Goal: Information Seeking & Learning: Learn about a topic

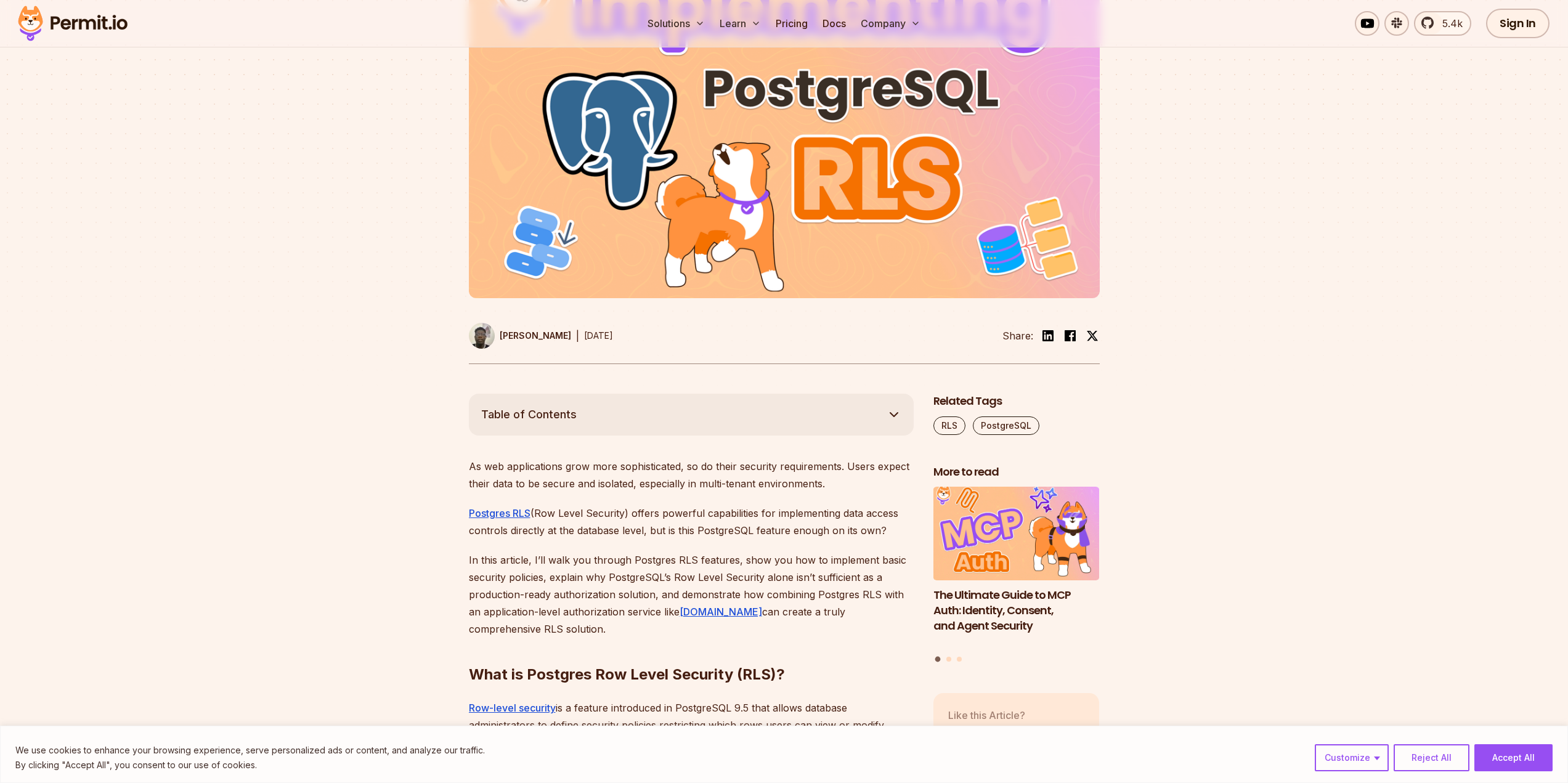
scroll to position [369, 0]
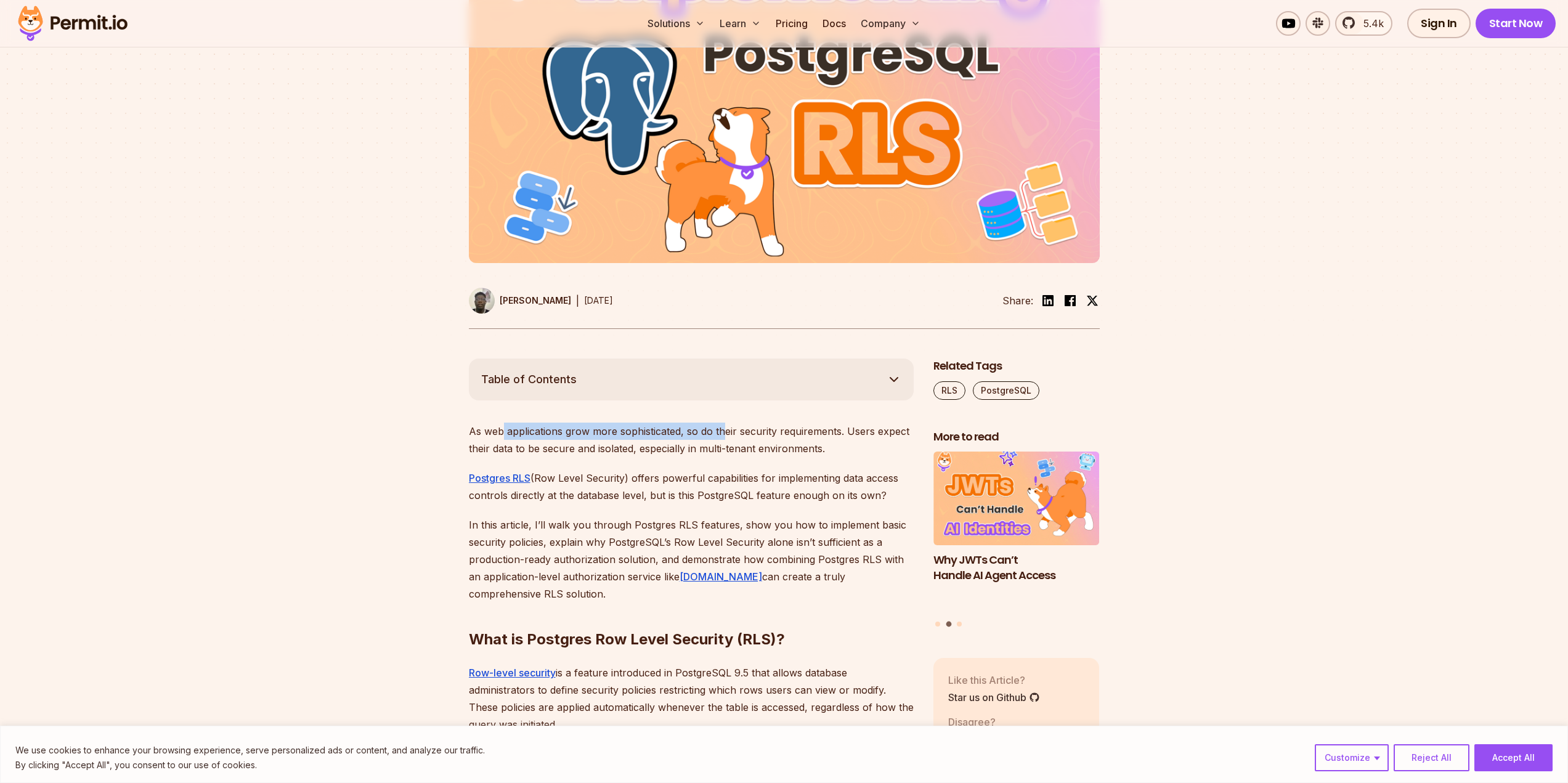
drag, startPoint x: 503, startPoint y: 426, endPoint x: 724, endPoint y: 434, distance: 221.1
click at [724, 434] on p "As web applications grow more sophisticated, so do their security requirements.…" at bounding box center [691, 440] width 444 height 35
click at [600, 451] on p "As web applications grow more sophisticated, so do their security requirements.…" at bounding box center [691, 440] width 444 height 35
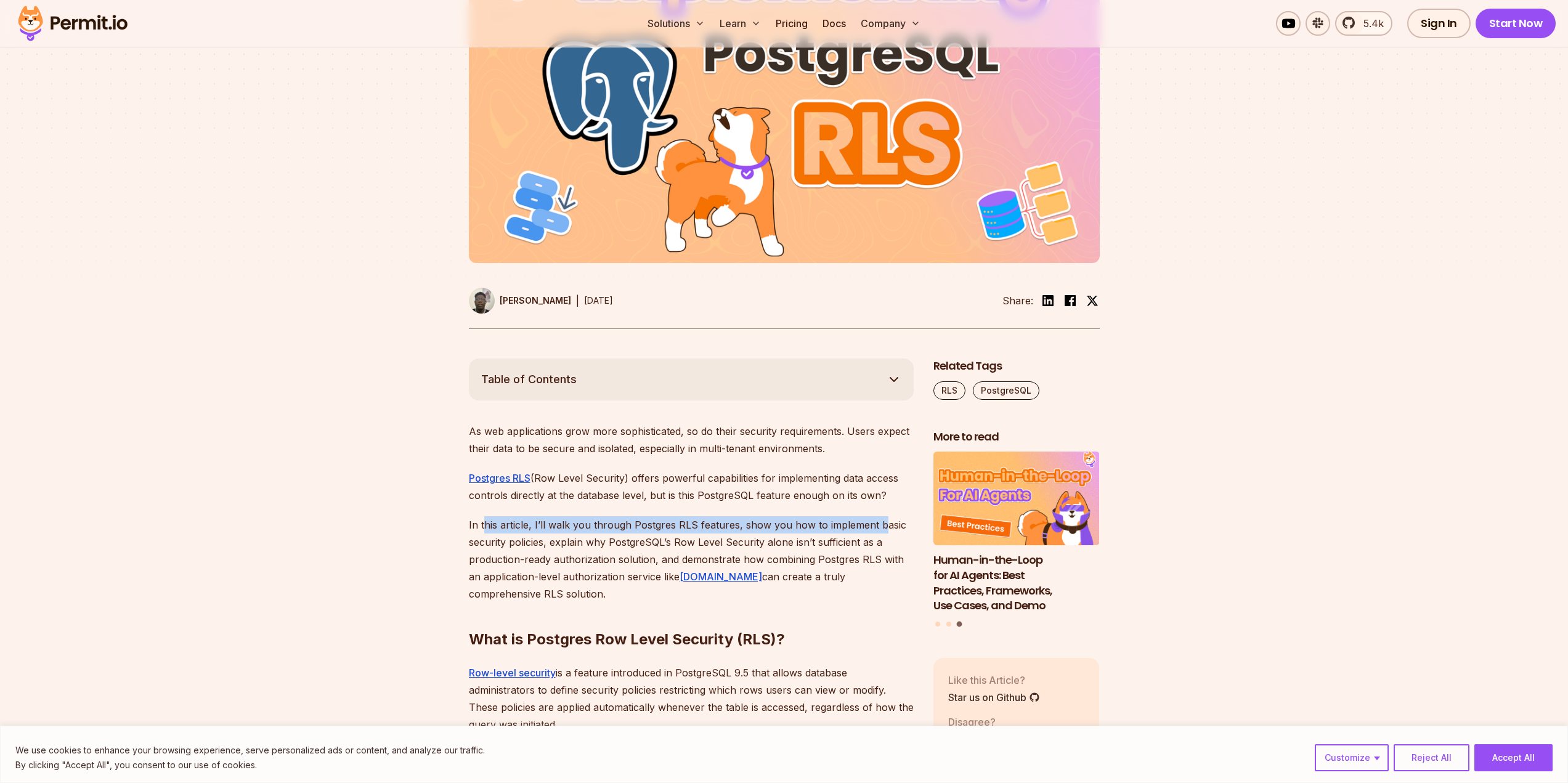
drag, startPoint x: 483, startPoint y: 520, endPoint x: 876, endPoint y: 531, distance: 393.2
click at [876, 531] on p "In this article, I’ll walk you through Postgres RLS features, show you how to i…" at bounding box center [691, 559] width 444 height 86
click at [852, 561] on p "In this article, I’ll walk you through Postgres RLS features, show you how to i…" at bounding box center [691, 559] width 444 height 86
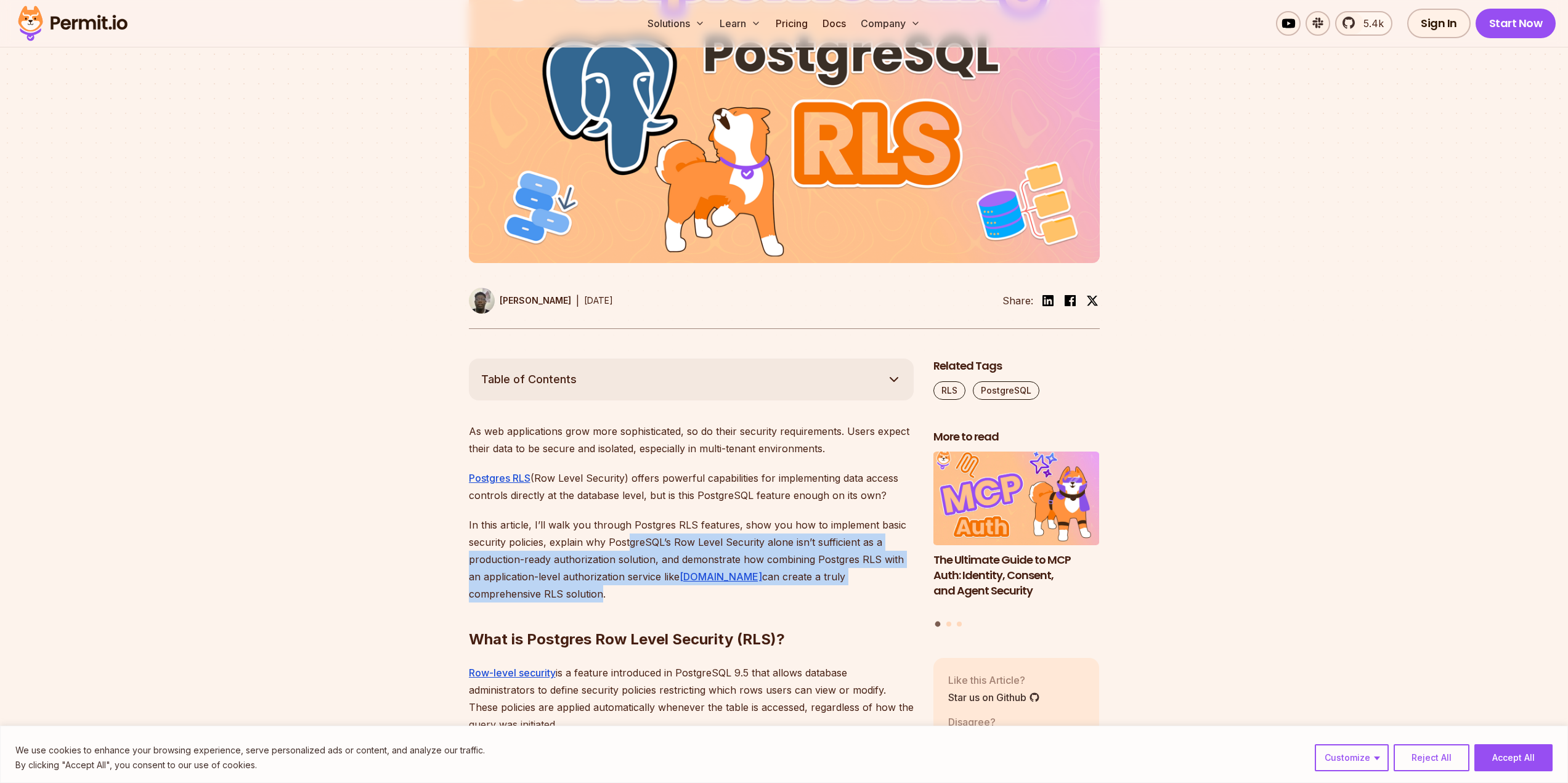
drag, startPoint x: 629, startPoint y: 550, endPoint x: 555, endPoint y: 583, distance: 81.0
click at [520, 585] on p "In this article, I’ll walk you through Postgres RLS features, show you how to i…" at bounding box center [691, 559] width 444 height 86
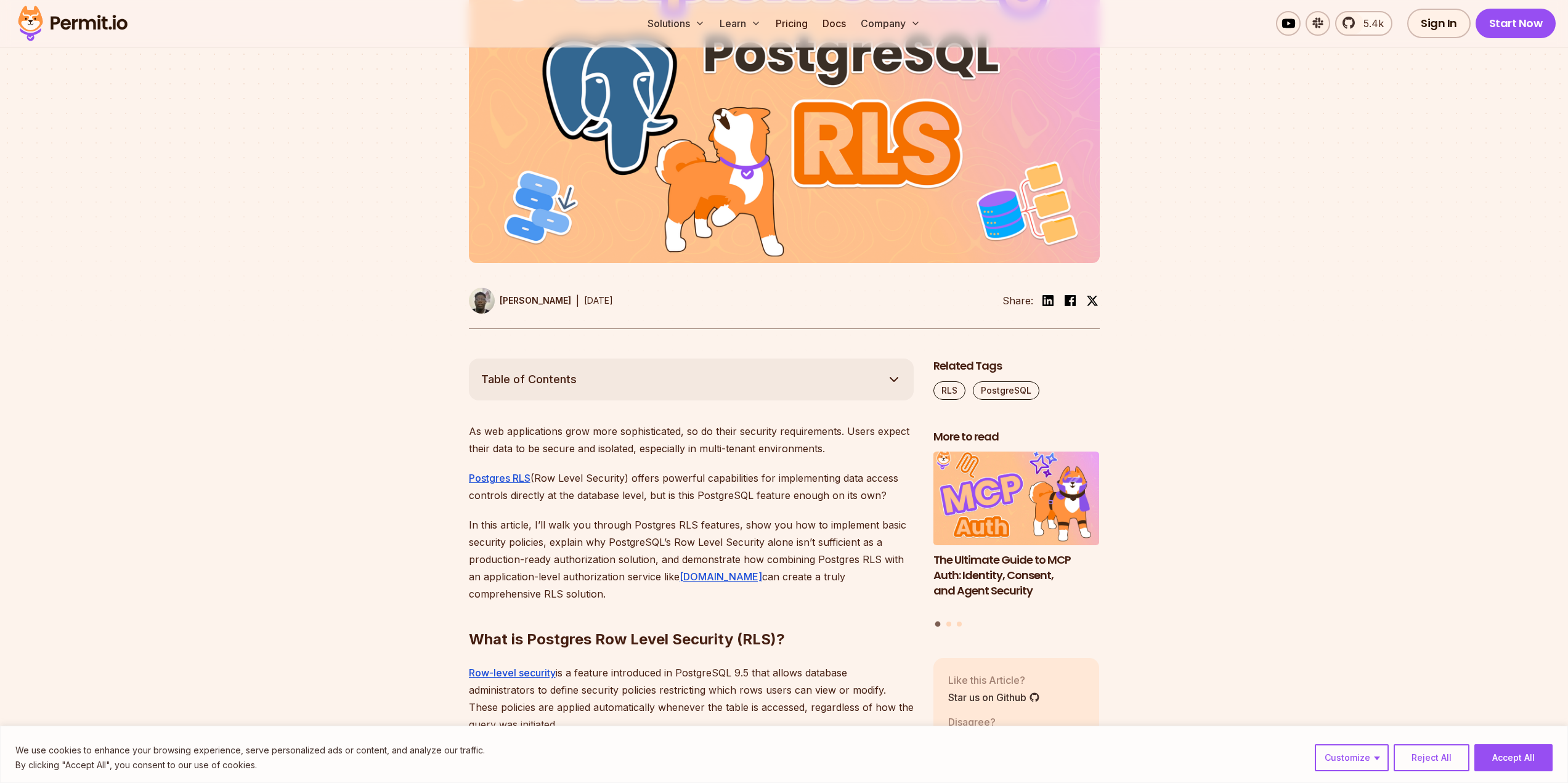
click at [581, 578] on p "In this article, I’ll walk you through Postgres RLS features, show you how to i…" at bounding box center [691, 559] width 444 height 86
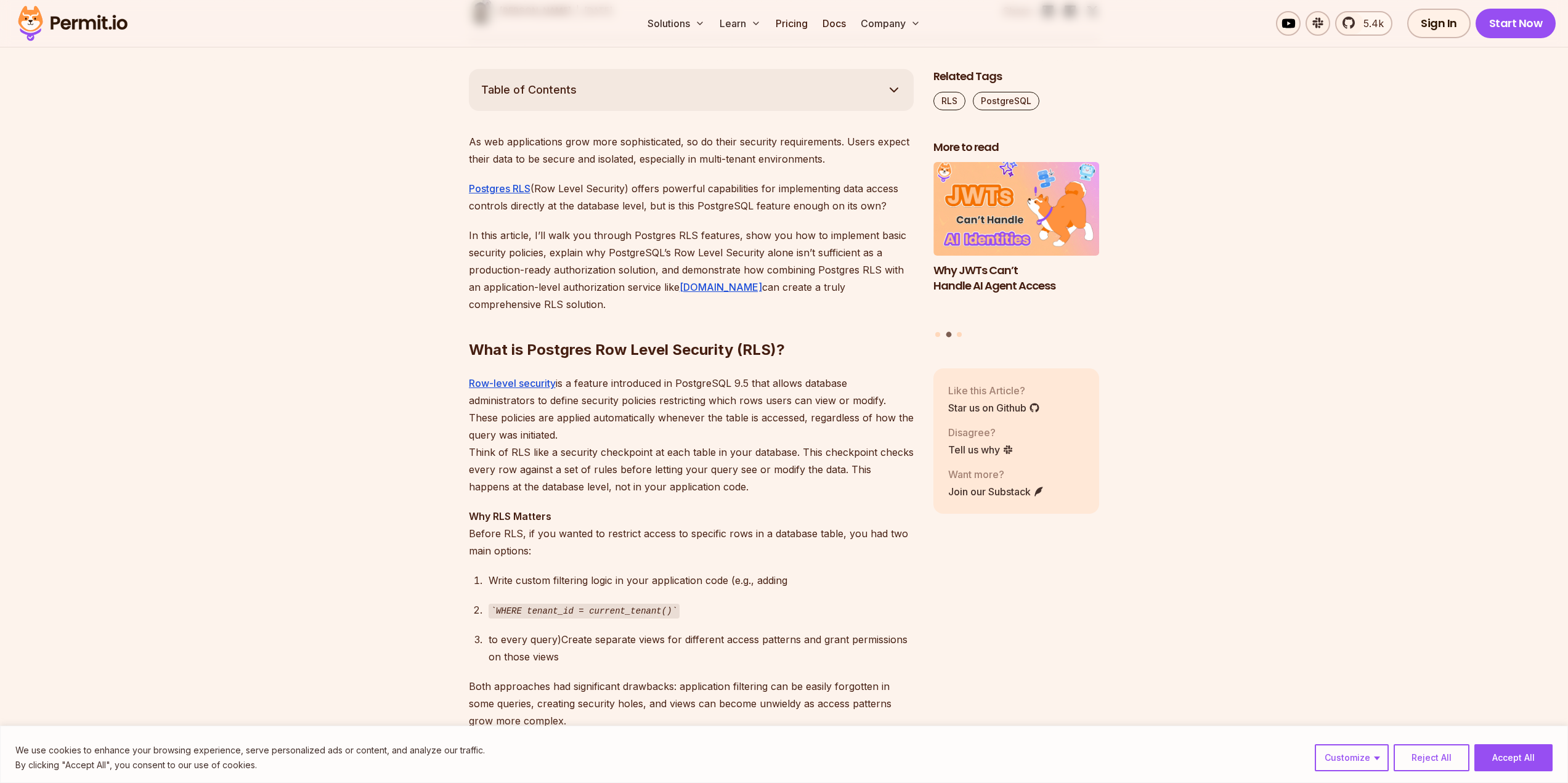
scroll to position [677, 0]
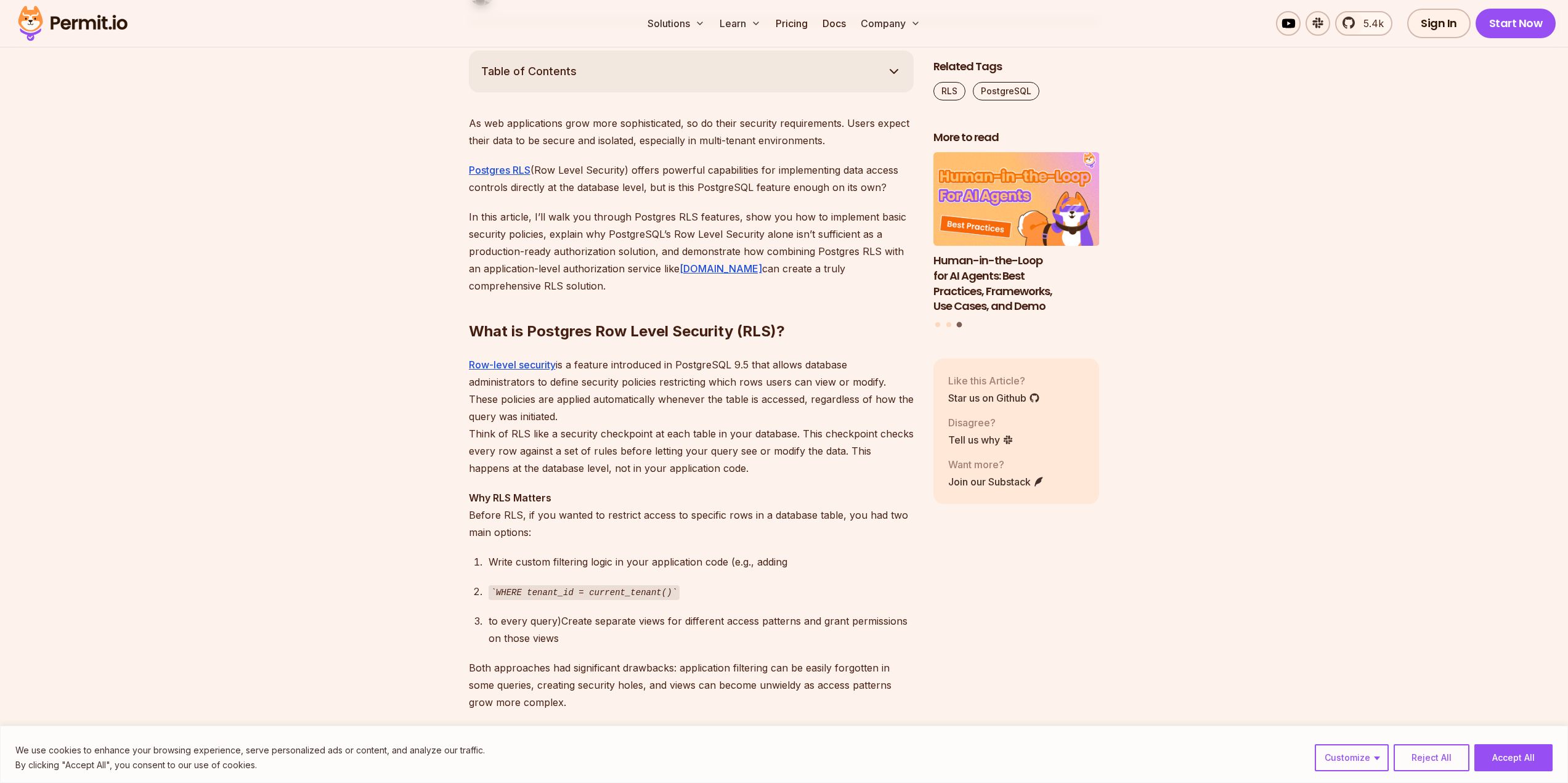
drag, startPoint x: 606, startPoint y: 357, endPoint x: 879, endPoint y: 424, distance: 281.1
click at [879, 424] on p "Row-level security is a feature introduced in PostgreSQL 9.5 that allows databa…" at bounding box center [691, 416] width 444 height 120
click at [693, 520] on p "Why RLS Matters Before RLS, if you wanted to restrict access to specific rows i…" at bounding box center [691, 514] width 444 height 52
drag, startPoint x: 490, startPoint y: 559, endPoint x: 796, endPoint y: 526, distance: 307.8
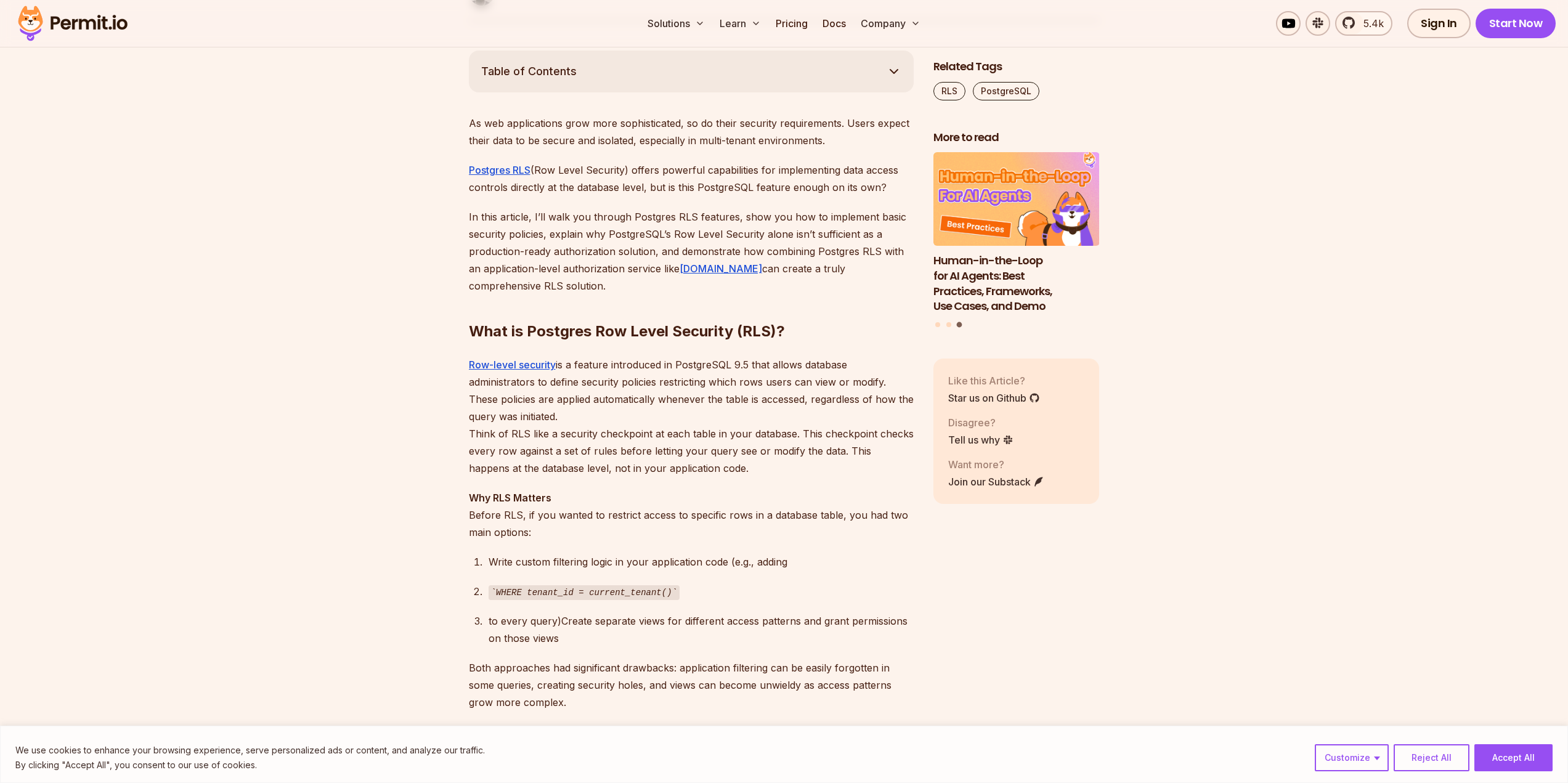
click at [857, 564] on div "Write custom filtering logic in your application code (e.g., adding" at bounding box center [701, 562] width 425 height 17
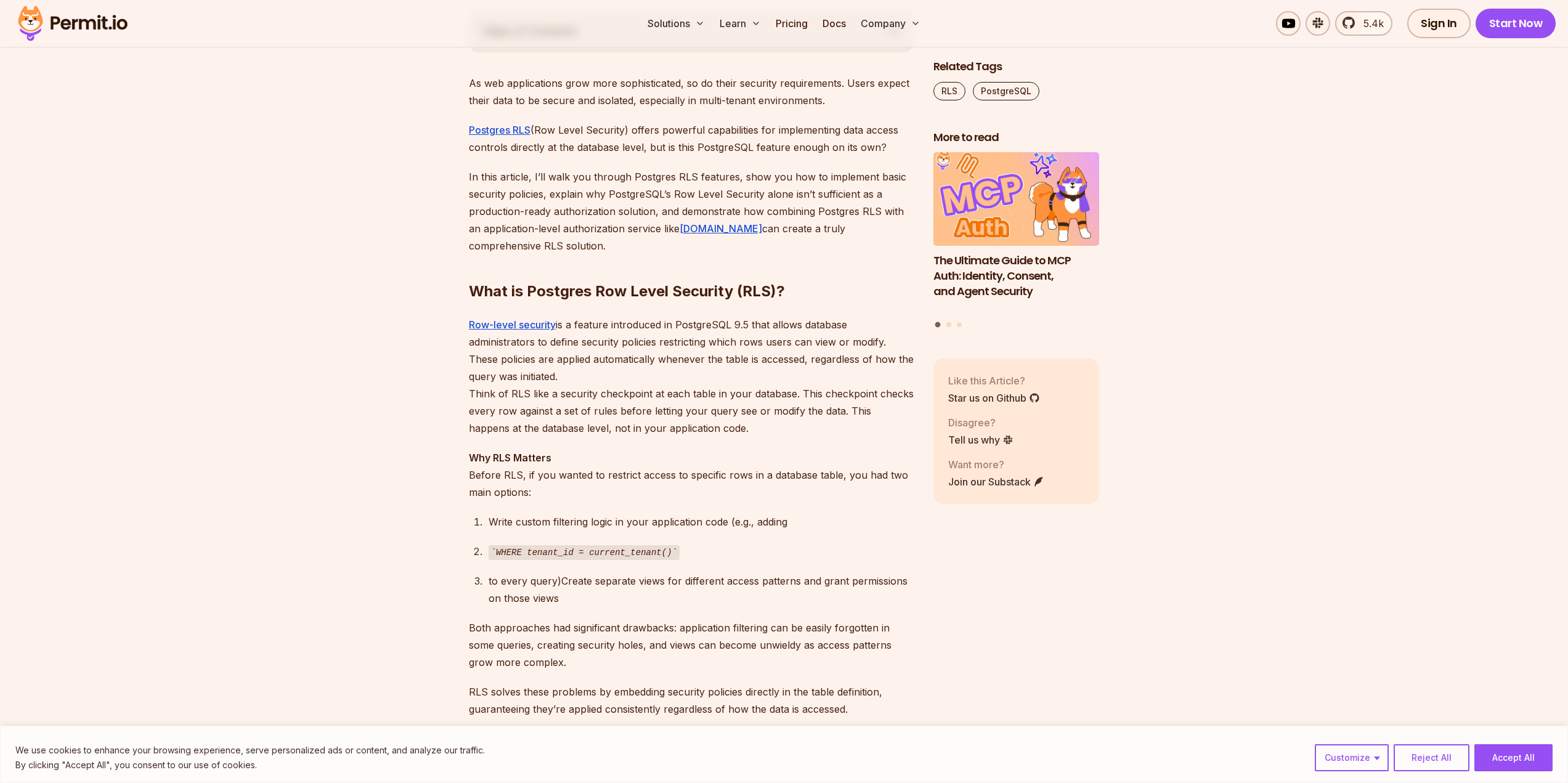
scroll to position [800, 0]
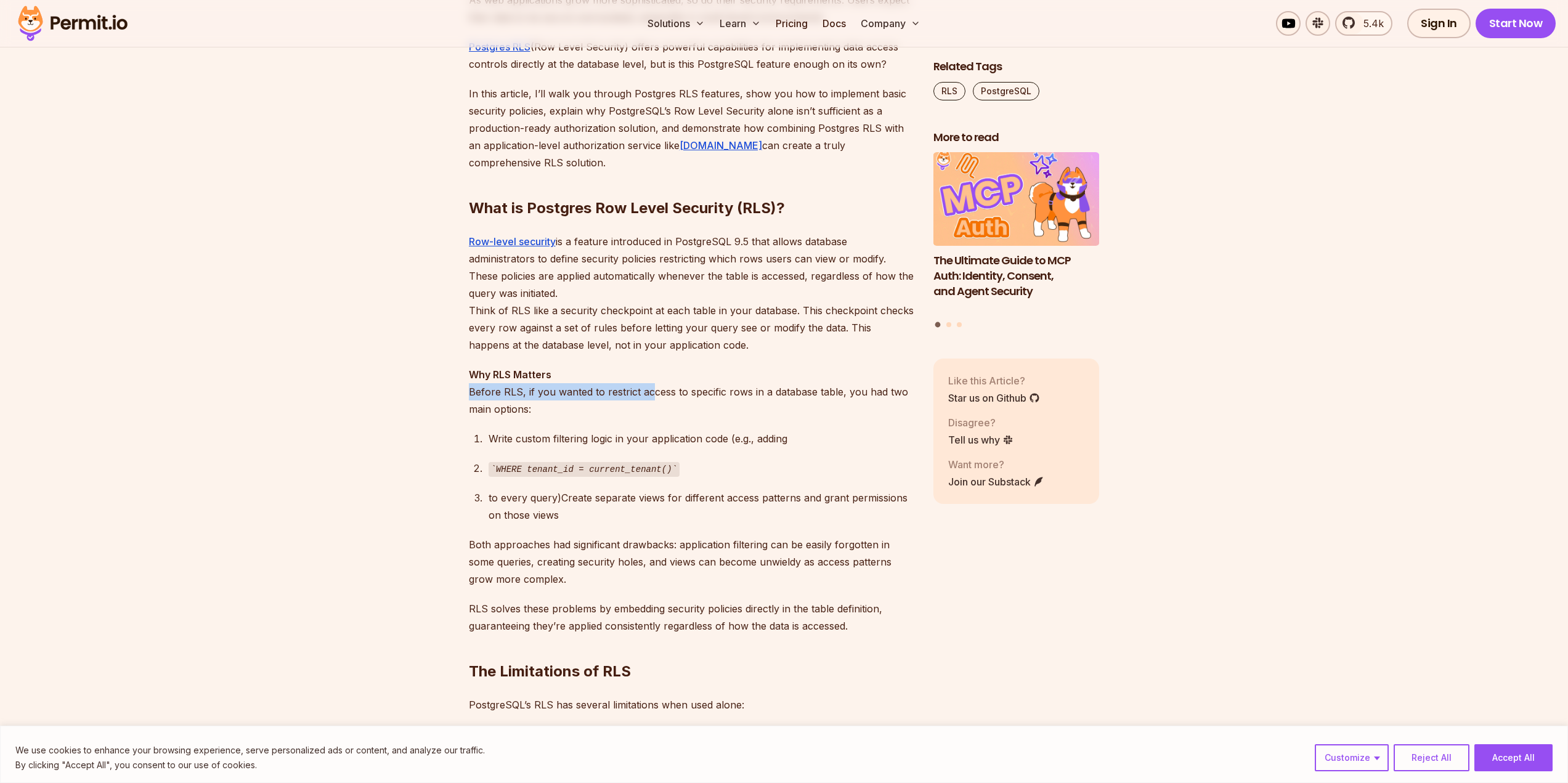
drag, startPoint x: 470, startPoint y: 393, endPoint x: 648, endPoint y: 390, distance: 178.0
click at [648, 390] on p "Why RLS Matters Before RLS, if you wanted to restrict access to specific rows i…" at bounding box center [691, 391] width 444 height 52
click at [664, 387] on p "Why RLS Matters Before RLS, if you wanted to restrict access to specific rows i…" at bounding box center [691, 391] width 444 height 52
drag, startPoint x: 467, startPoint y: 399, endPoint x: 657, endPoint y: 438, distance: 194.0
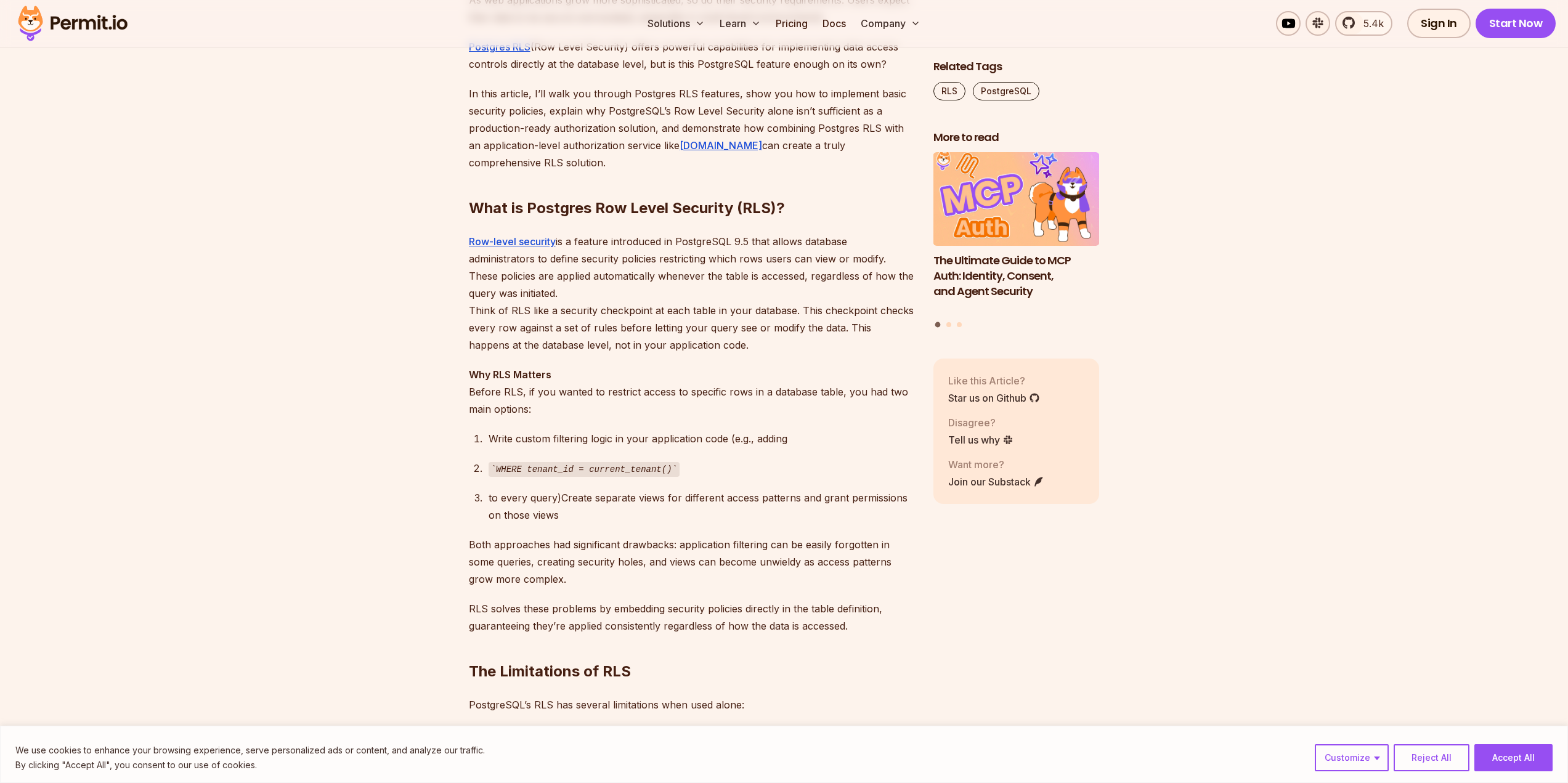
click at [705, 439] on div "Write custom filtering logic in your application code (e.g., adding" at bounding box center [701, 439] width 425 height 17
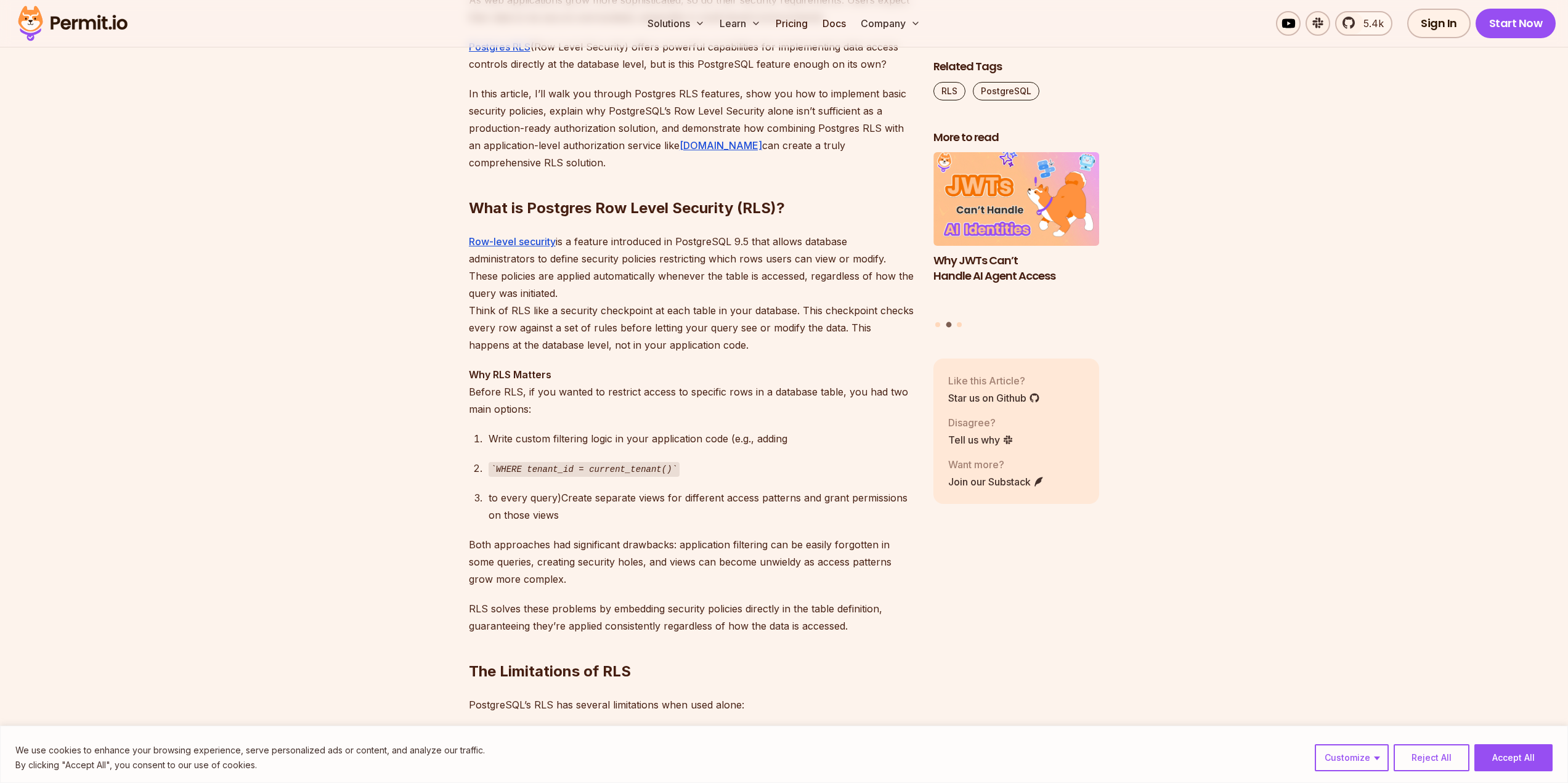
scroll to position [862, 0]
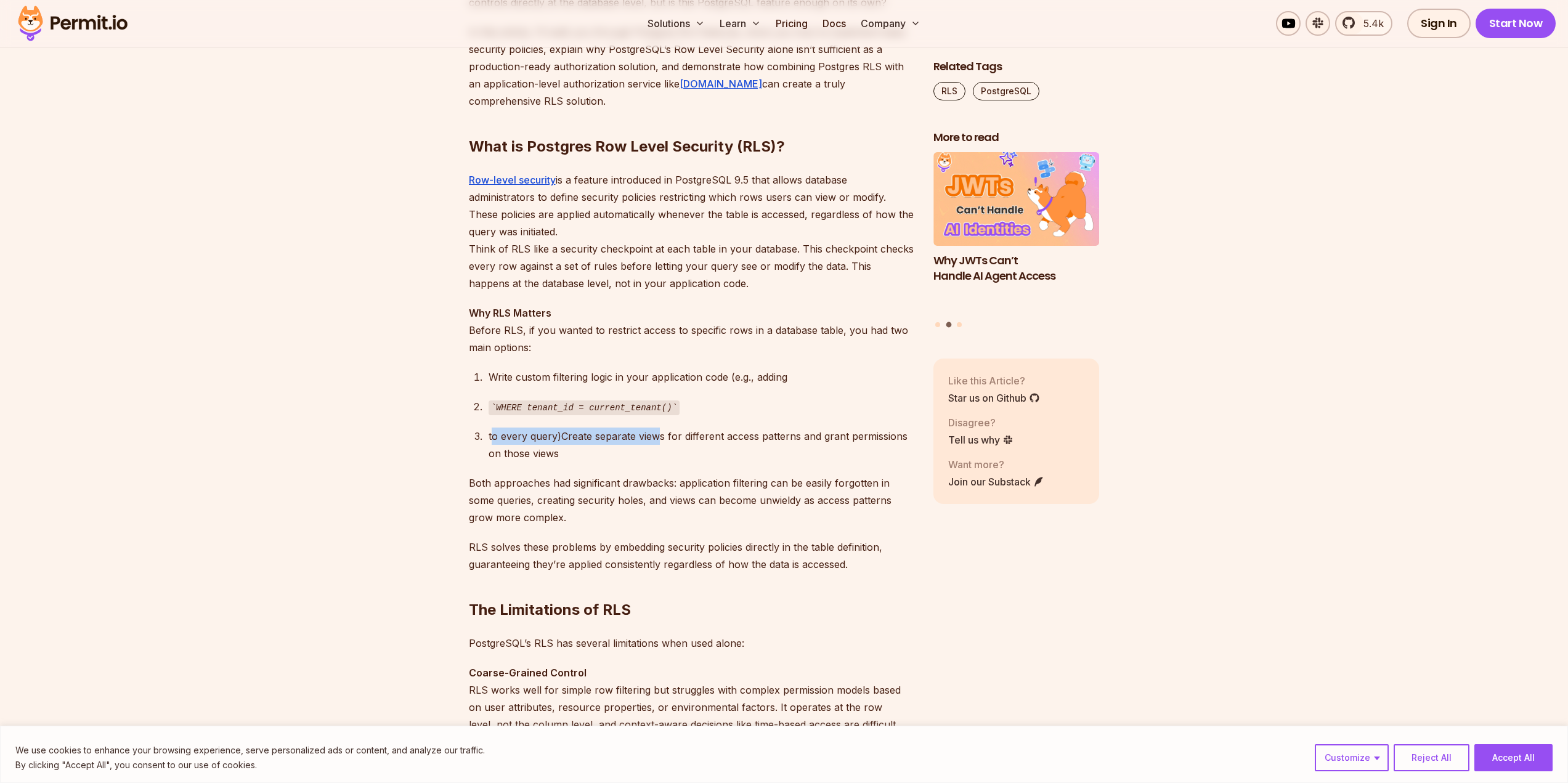
drag, startPoint x: 484, startPoint y: 430, endPoint x: 654, endPoint y: 439, distance: 170.2
click at [654, 439] on li "to every query)Create separate views for different access patterns and grant pe…" at bounding box center [698, 445] width 429 height 35
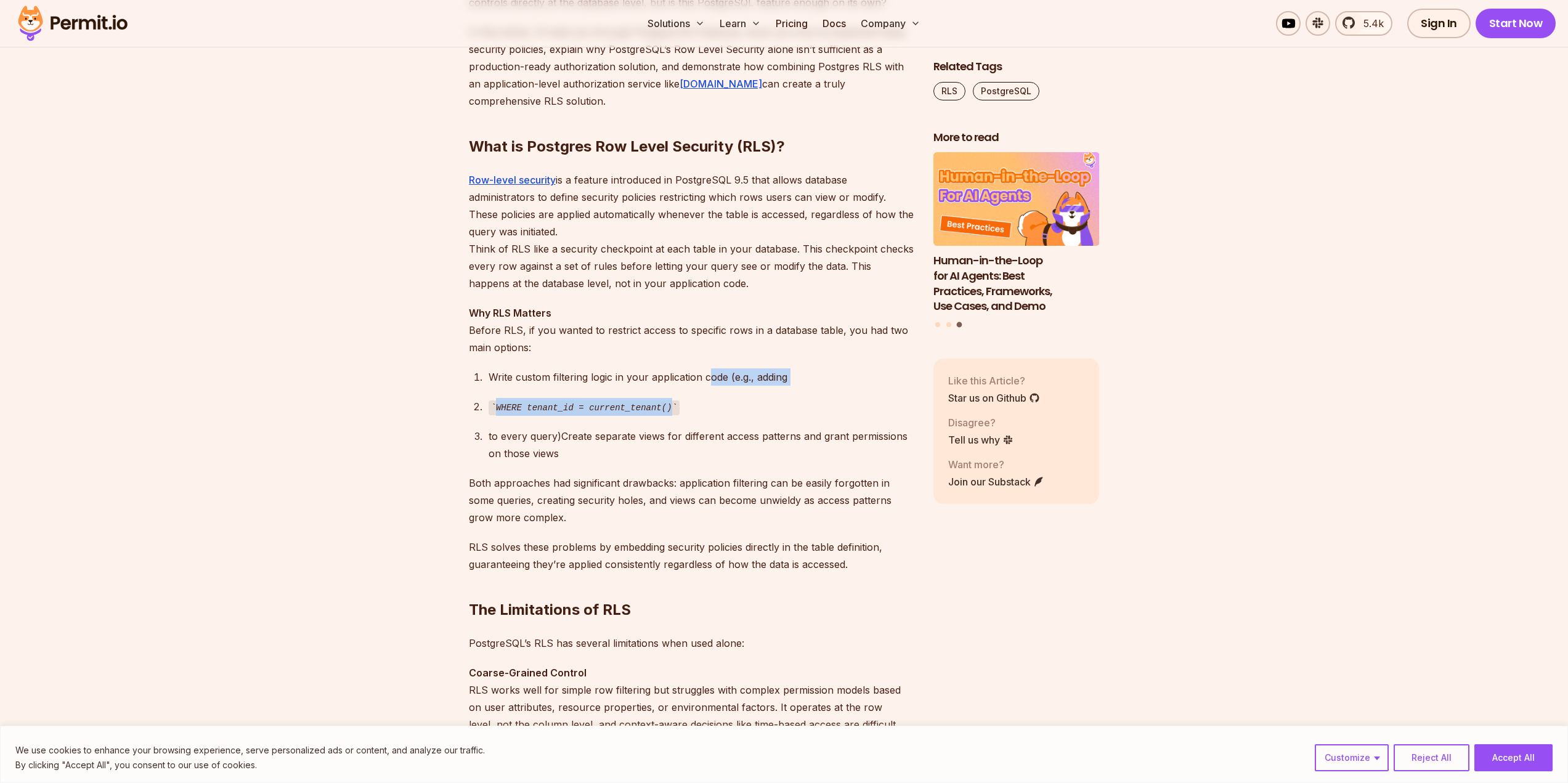
drag, startPoint x: 711, startPoint y: 375, endPoint x: 806, endPoint y: 401, distance: 98.5
click at [806, 401] on ol "Write custom filtering logic in your application code (e.g., adding WHERE tenan…" at bounding box center [691, 416] width 444 height 94
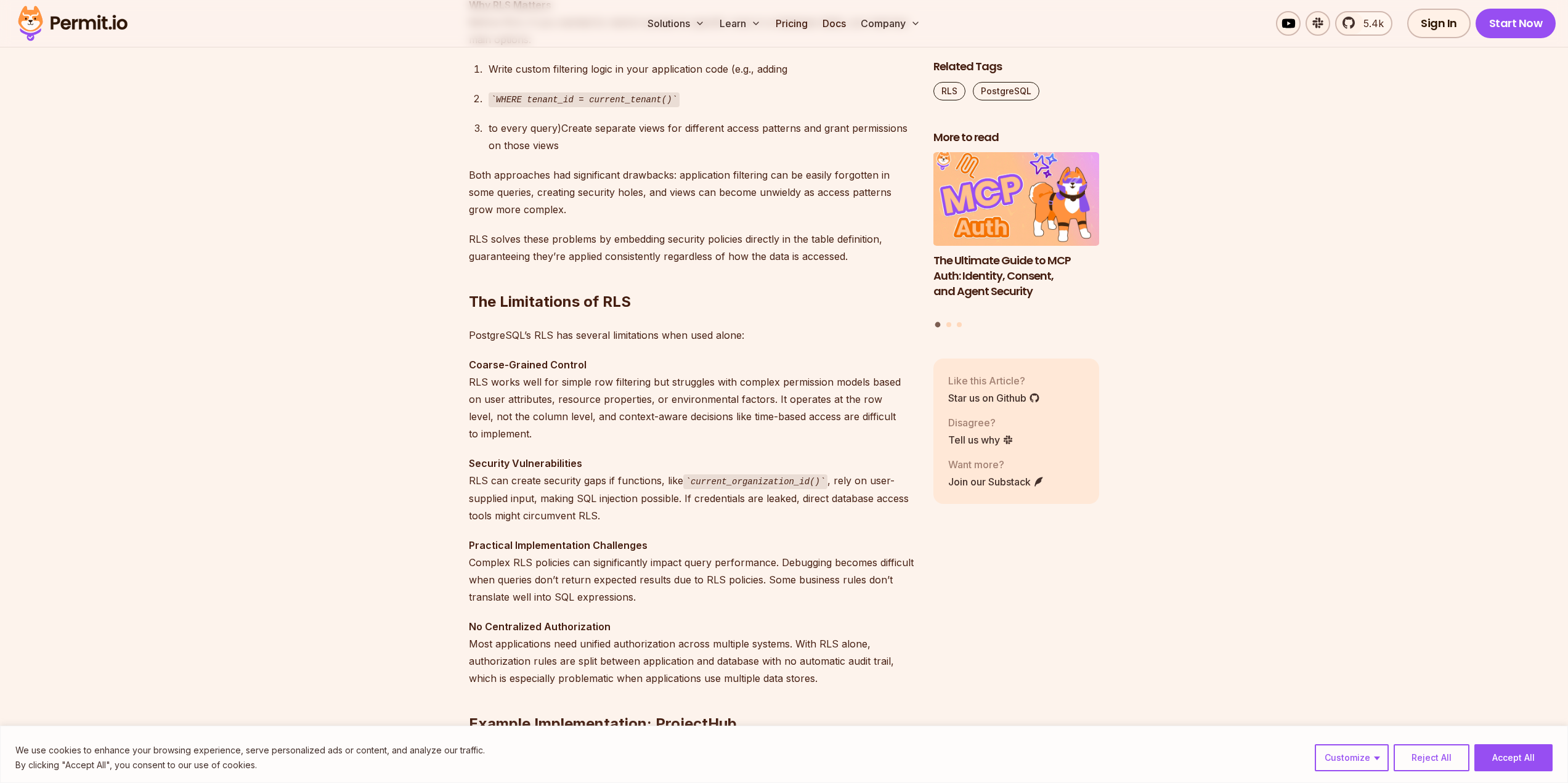
scroll to position [1232, 0]
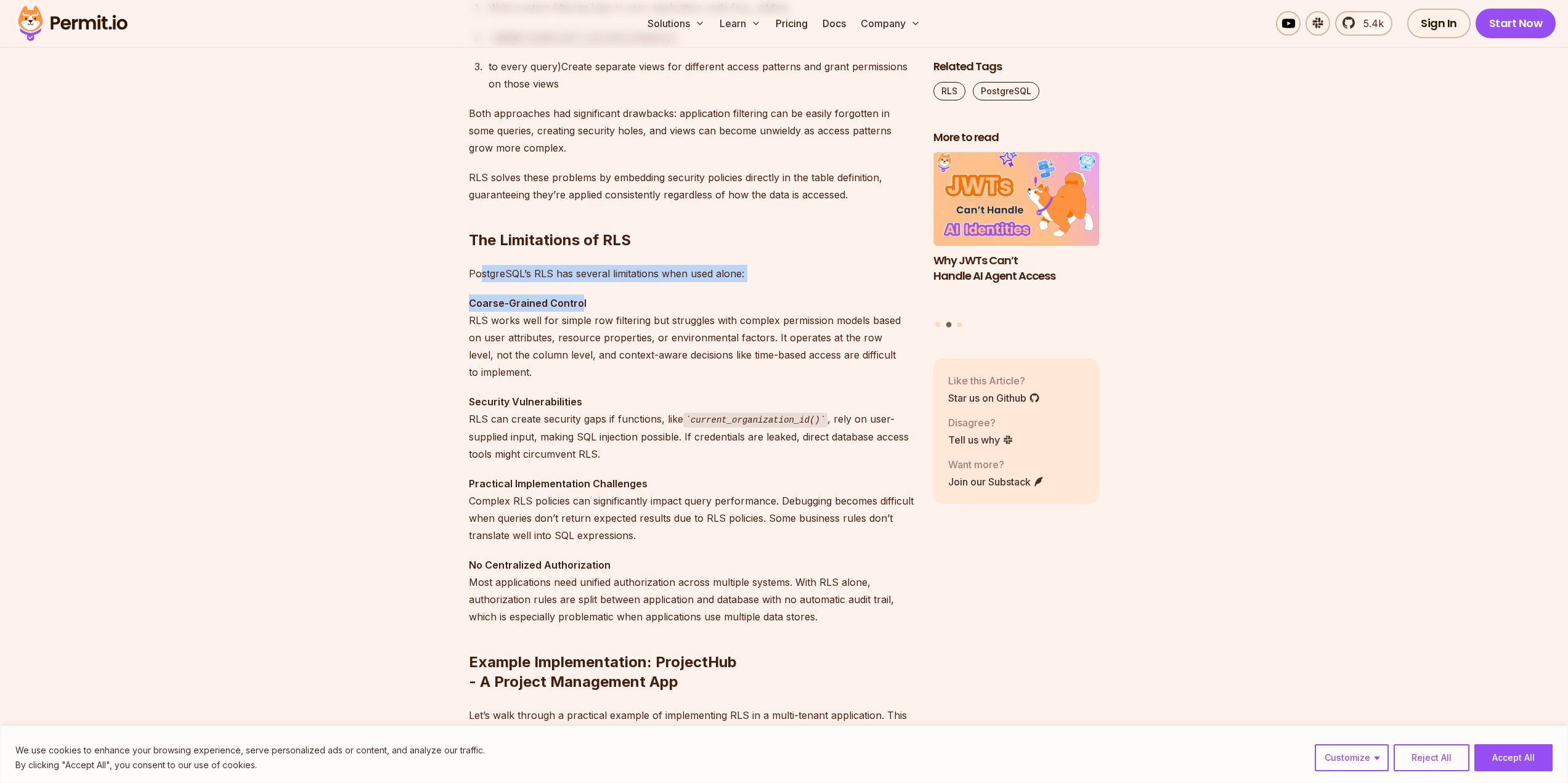
drag, startPoint x: 481, startPoint y: 270, endPoint x: 579, endPoint y: 293, distance: 100.7
click at [616, 300] on p "Coarse-Grained Control RLS works well for simple row filtering but struggles wi…" at bounding box center [691, 337] width 444 height 86
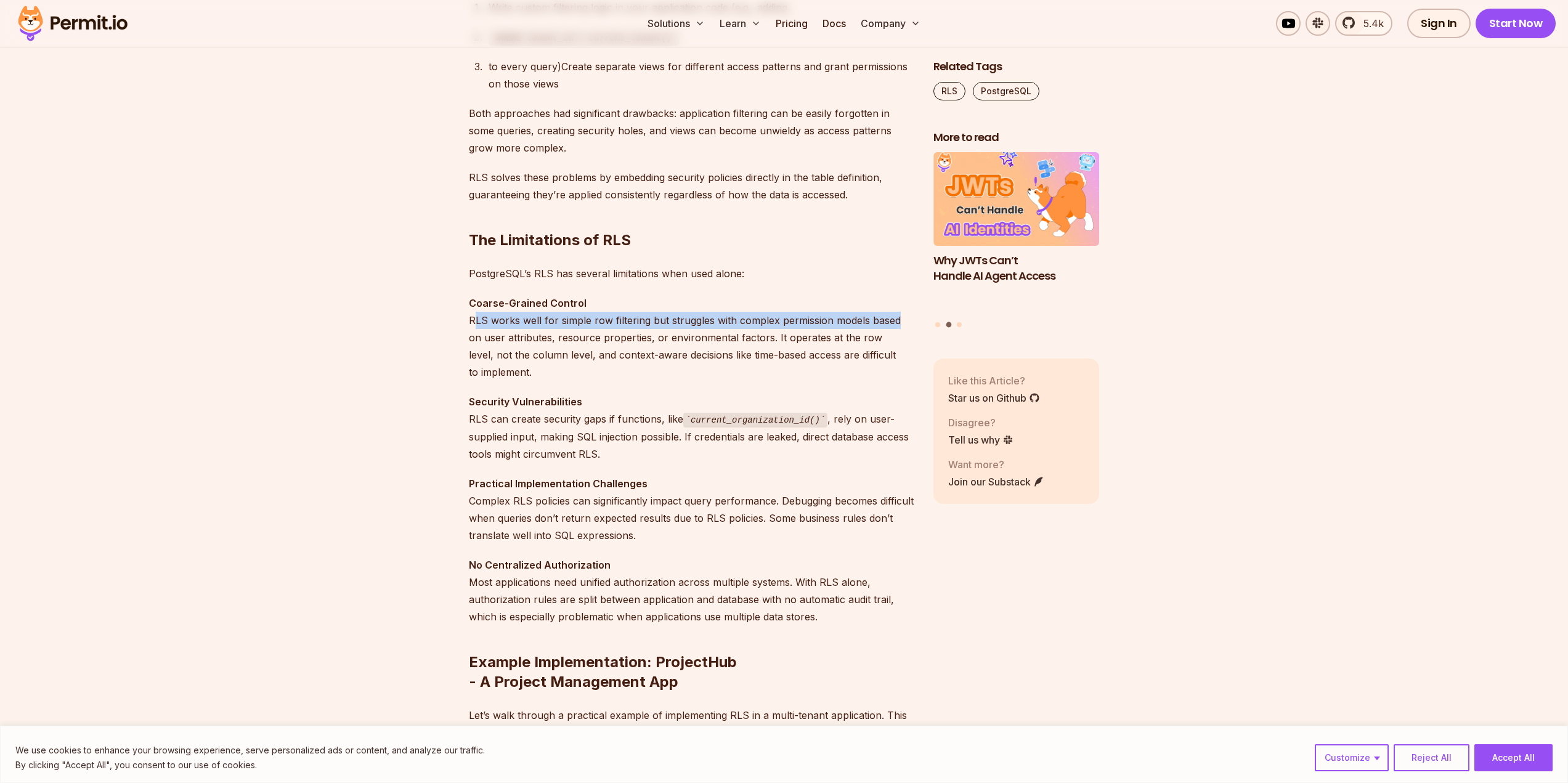
drag, startPoint x: 472, startPoint y: 322, endPoint x: 895, endPoint y: 323, distance: 423.0
click at [895, 323] on p "Coarse-Grained Control RLS works well for simple row filtering but struggles wi…" at bounding box center [691, 337] width 444 height 86
drag, startPoint x: 600, startPoint y: 357, endPoint x: 549, endPoint y: 358, distance: 51.0
click at [549, 358] on p "Coarse-Grained Control RLS works well for simple row filtering but struggles wi…" at bounding box center [691, 337] width 444 height 86
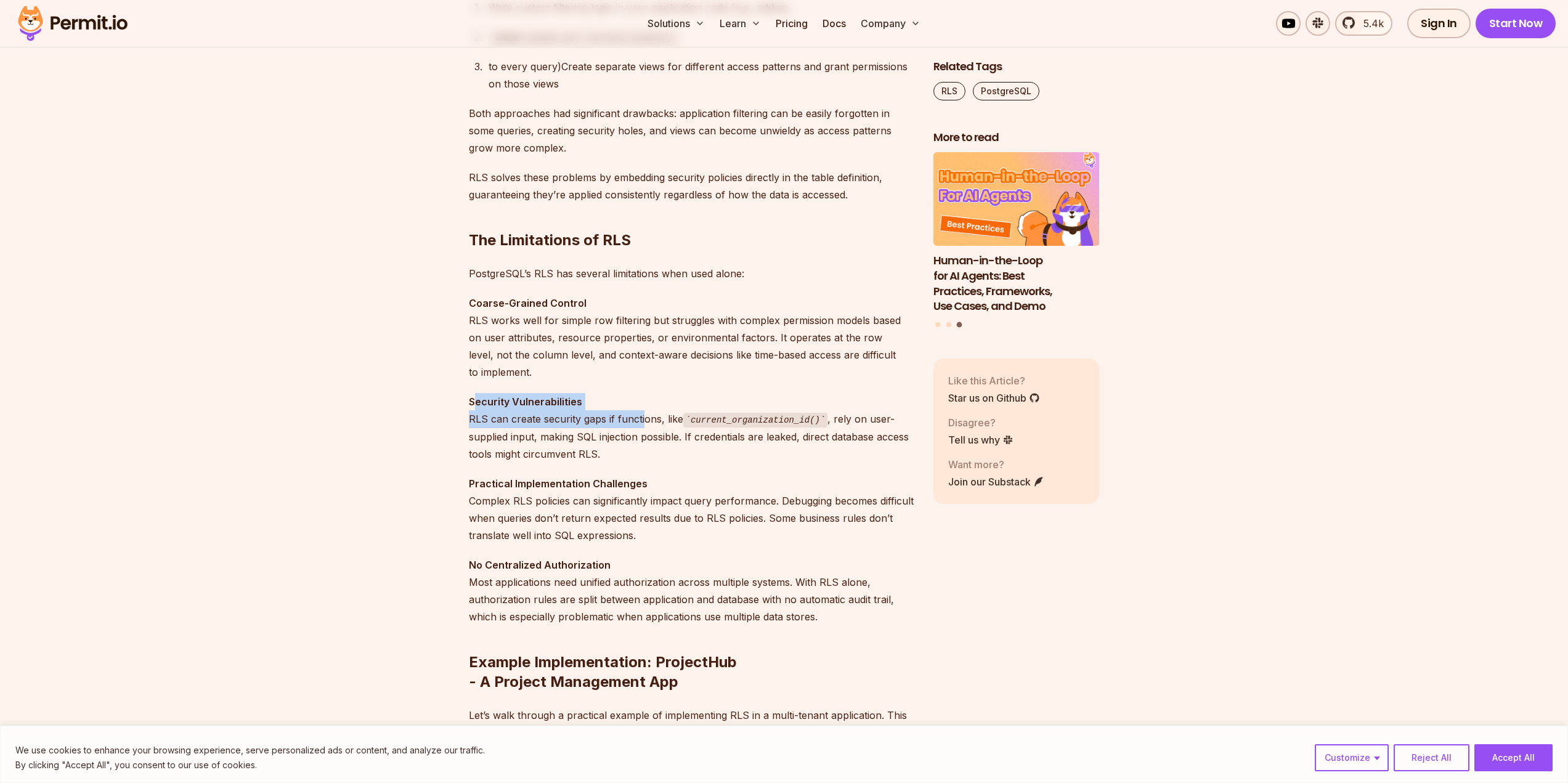
drag, startPoint x: 475, startPoint y: 402, endPoint x: 644, endPoint y: 414, distance: 169.4
click at [644, 414] on p "Security Vulnerabilities RLS can create security gaps if functions, like curren…" at bounding box center [691, 428] width 444 height 70
click at [688, 362] on p "Coarse-Grained Control RLS works well for simple row filtering but struggles wi…" at bounding box center [691, 337] width 444 height 86
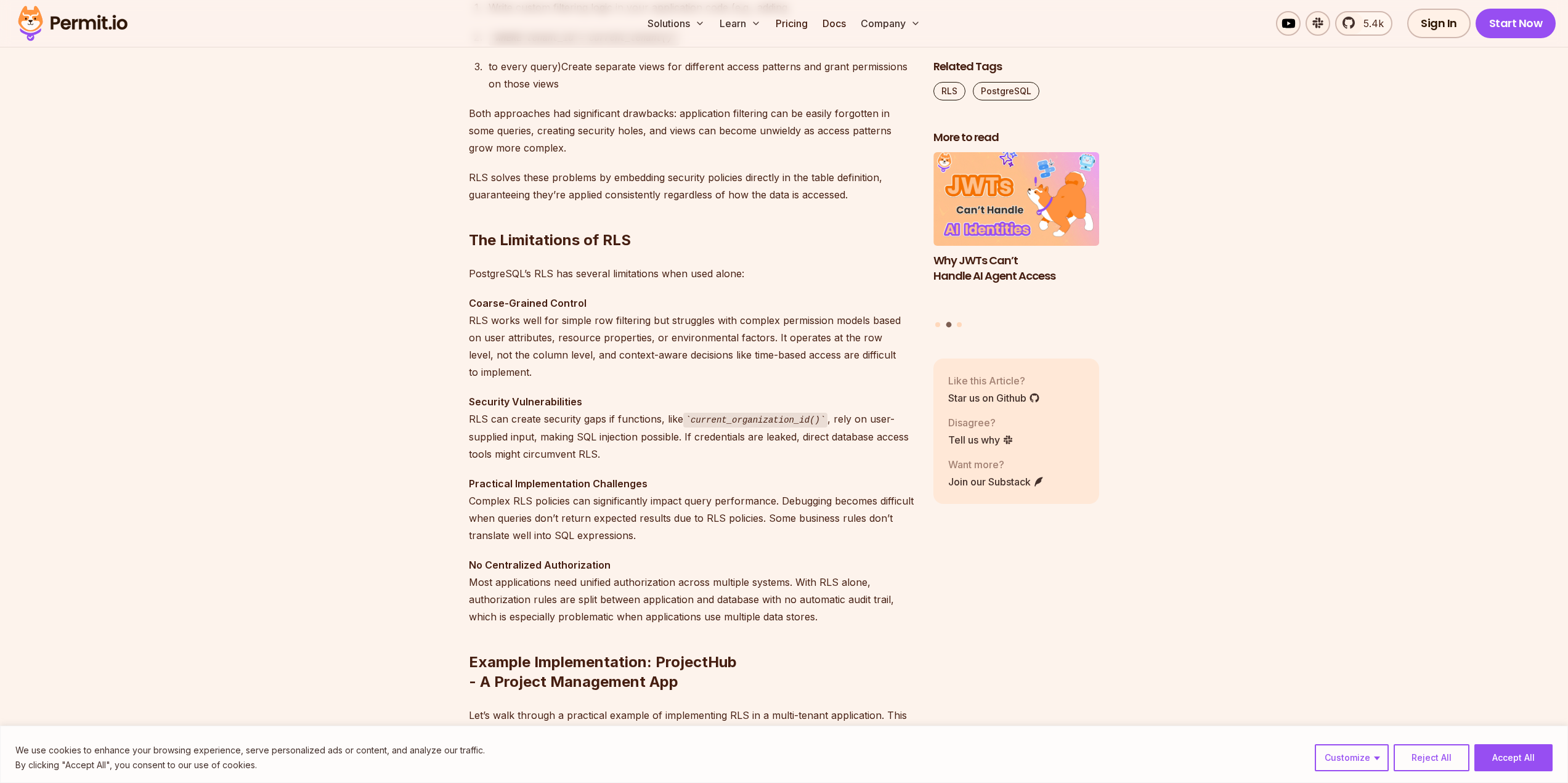
drag, startPoint x: 475, startPoint y: 438, endPoint x: 909, endPoint y: 446, distance: 434.1
click at [909, 446] on p "Security Vulnerabilities RLS can create security gaps if functions, like curren…" at bounding box center [691, 428] width 444 height 70
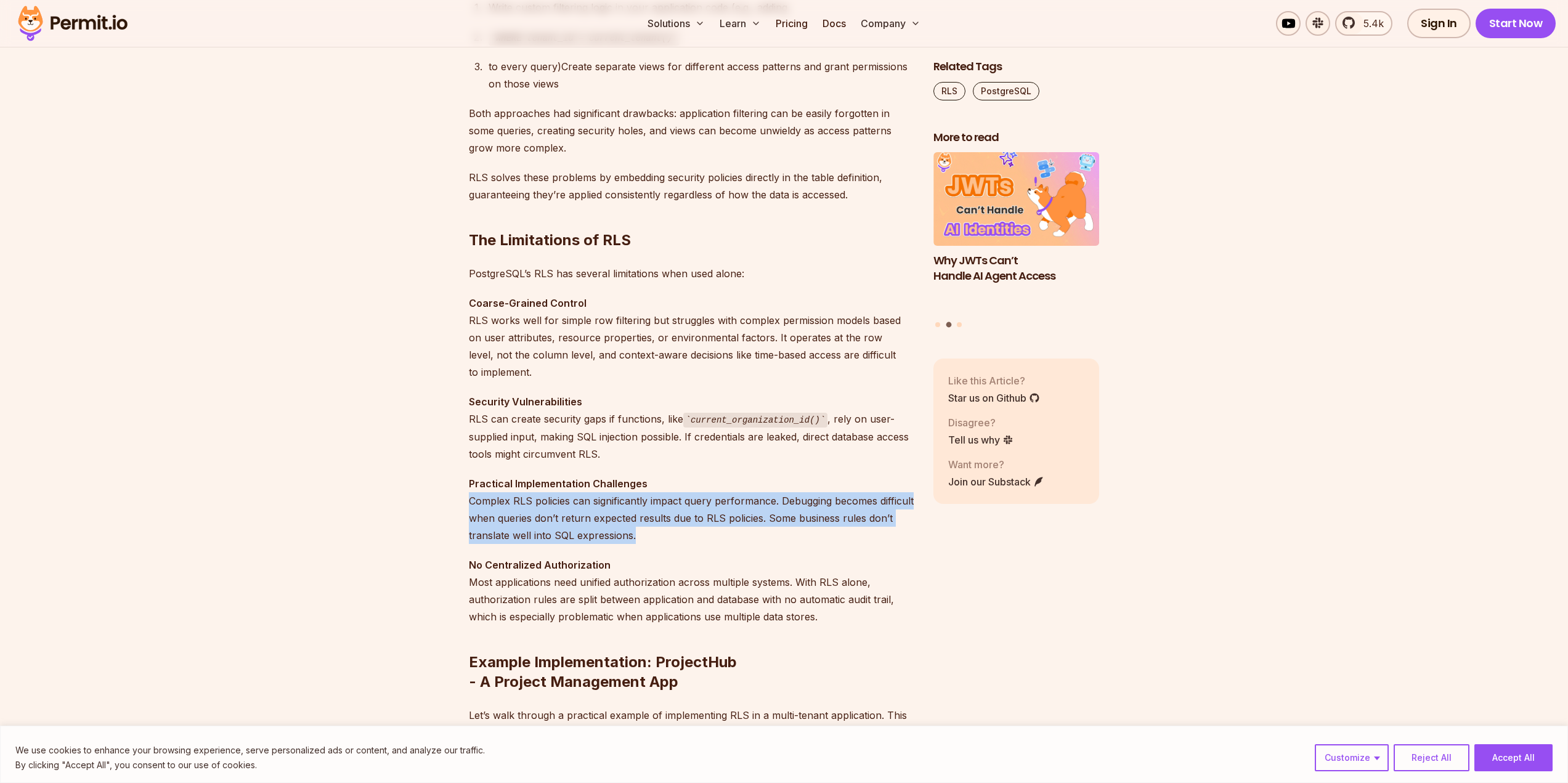
drag, startPoint x: 465, startPoint y: 497, endPoint x: 685, endPoint y: 537, distance: 223.6
click at [760, 564] on p "No Centralized Authorization Most applications need unified authorization acros…" at bounding box center [691, 590] width 444 height 69
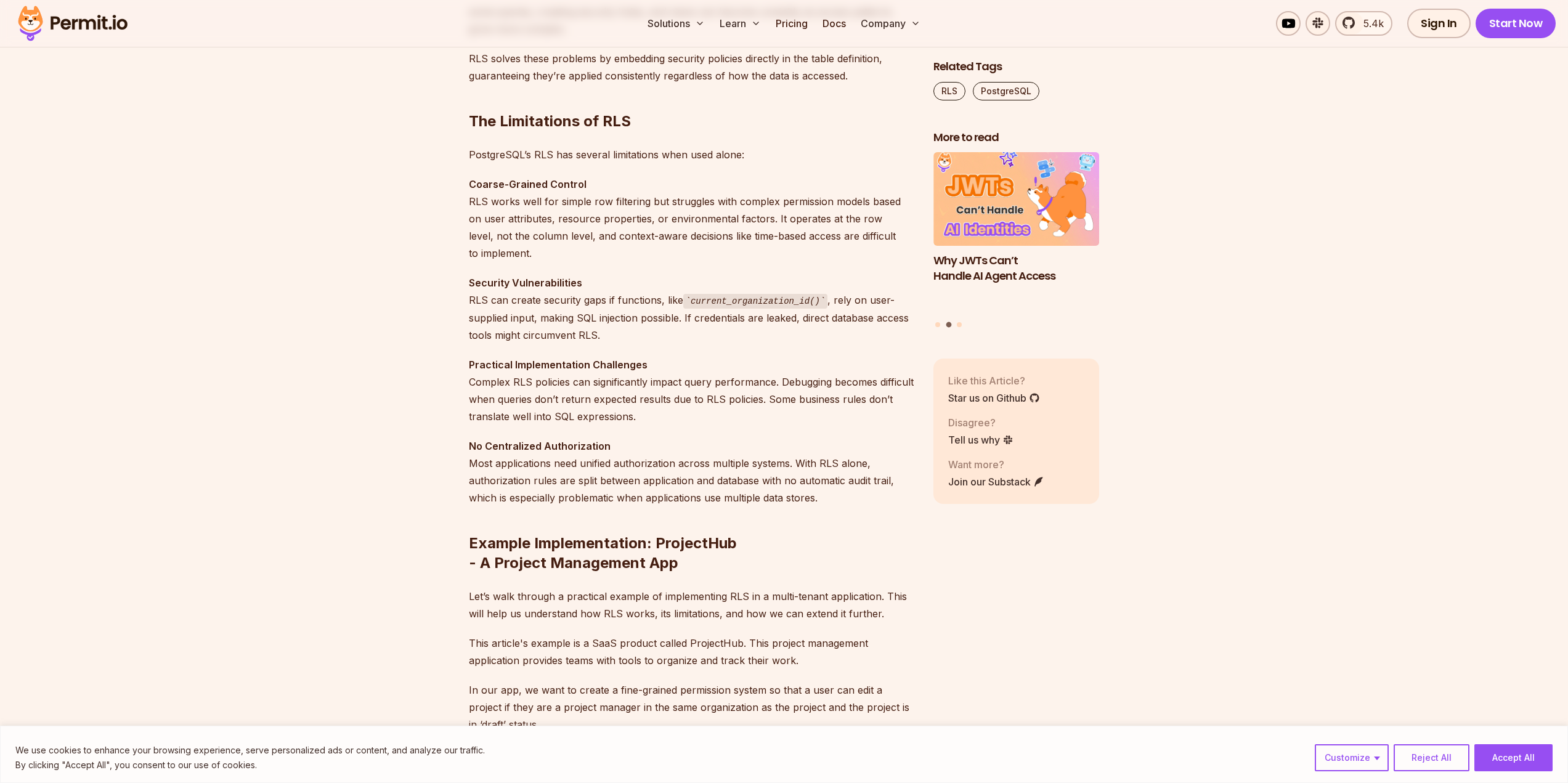
scroll to position [1355, 0]
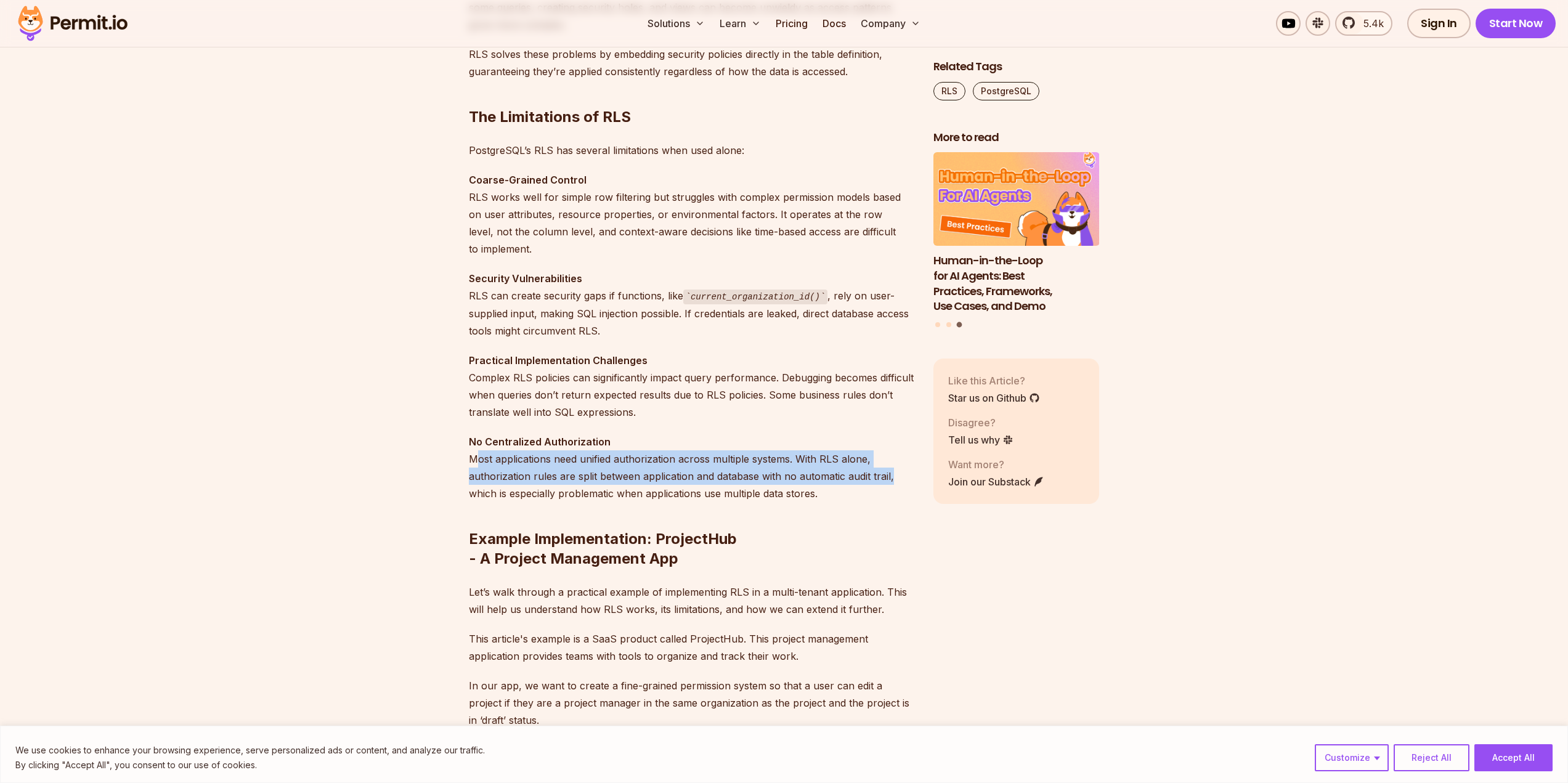
drag, startPoint x: 474, startPoint y: 453, endPoint x: 905, endPoint y: 474, distance: 431.5
click at [905, 474] on p "No Centralized Authorization Most applications need unified authorization acros…" at bounding box center [691, 467] width 444 height 69
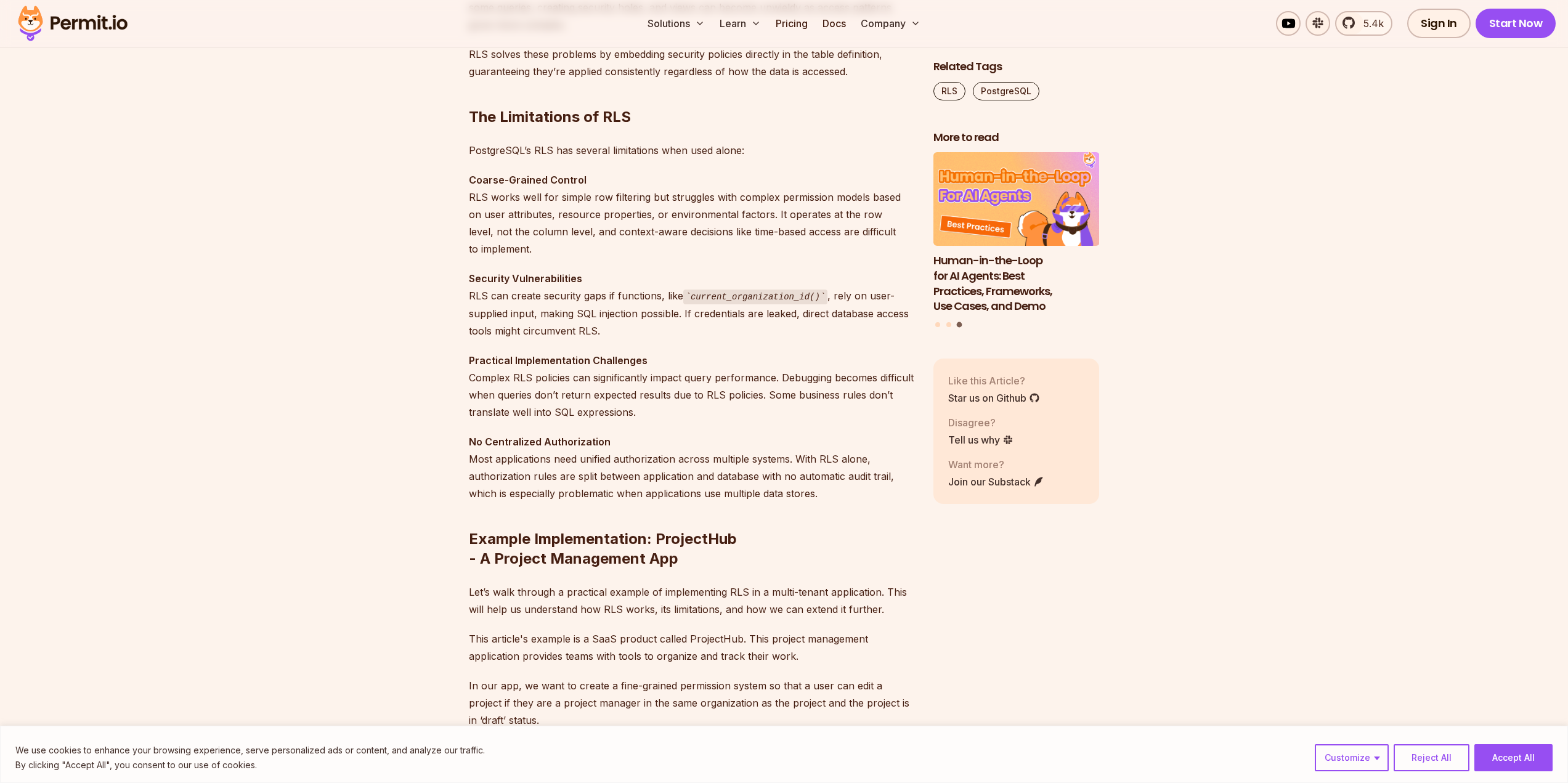
click at [726, 411] on p "Practical Implementation Challenges Complex RLS policies can significantly impa…" at bounding box center [691, 386] width 444 height 69
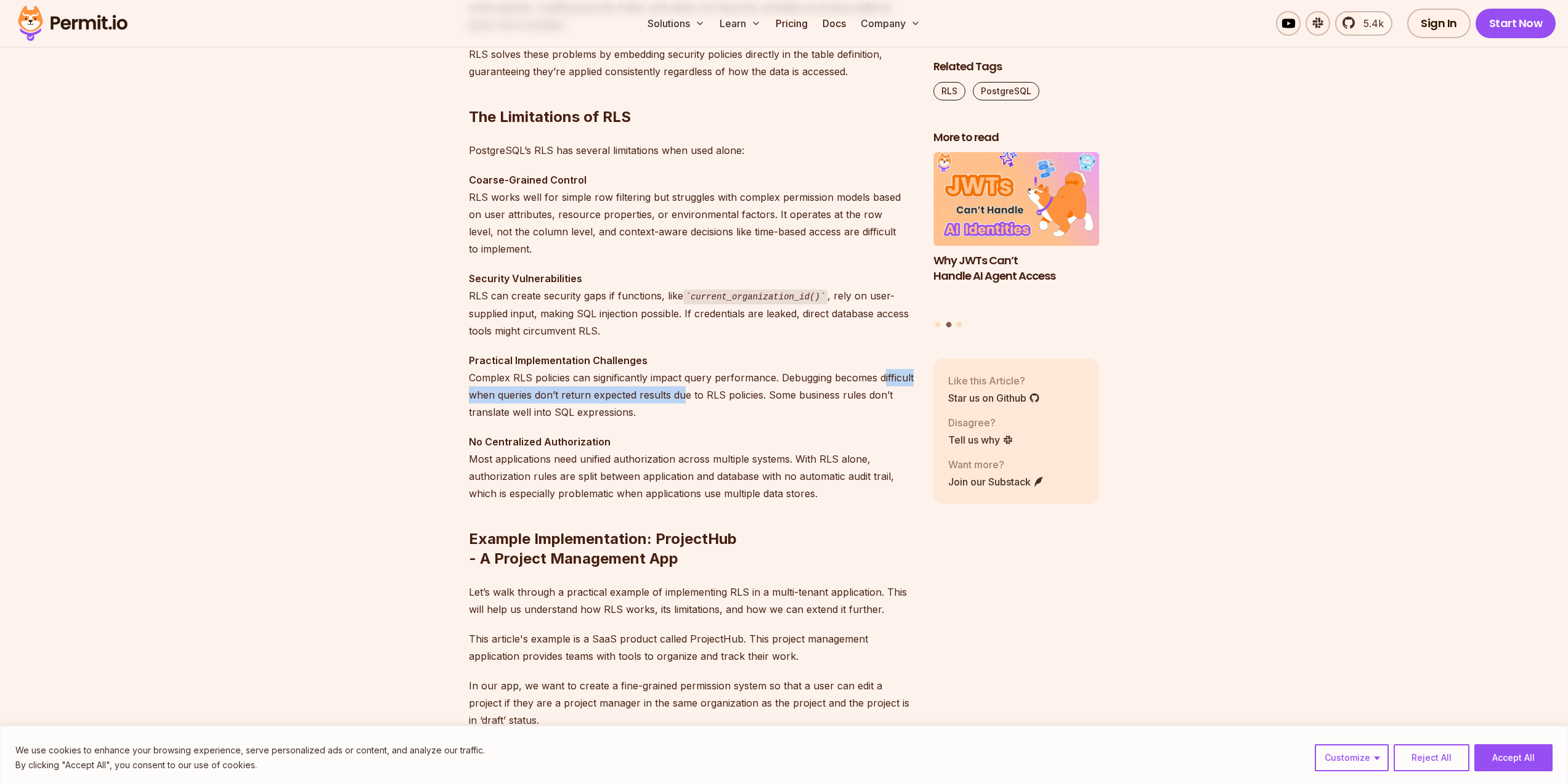
drag, startPoint x: 472, startPoint y: 391, endPoint x: 721, endPoint y: 395, distance: 249.0
click at [721, 395] on p "Practical Implementation Challenges Complex RLS policies can significantly impa…" at bounding box center [691, 386] width 444 height 69
click at [814, 453] on p "No Centralized Authorization Most applications need unified authorization acros…" at bounding box center [691, 467] width 444 height 69
drag, startPoint x: 459, startPoint y: 393, endPoint x: 687, endPoint y: 394, distance: 228.0
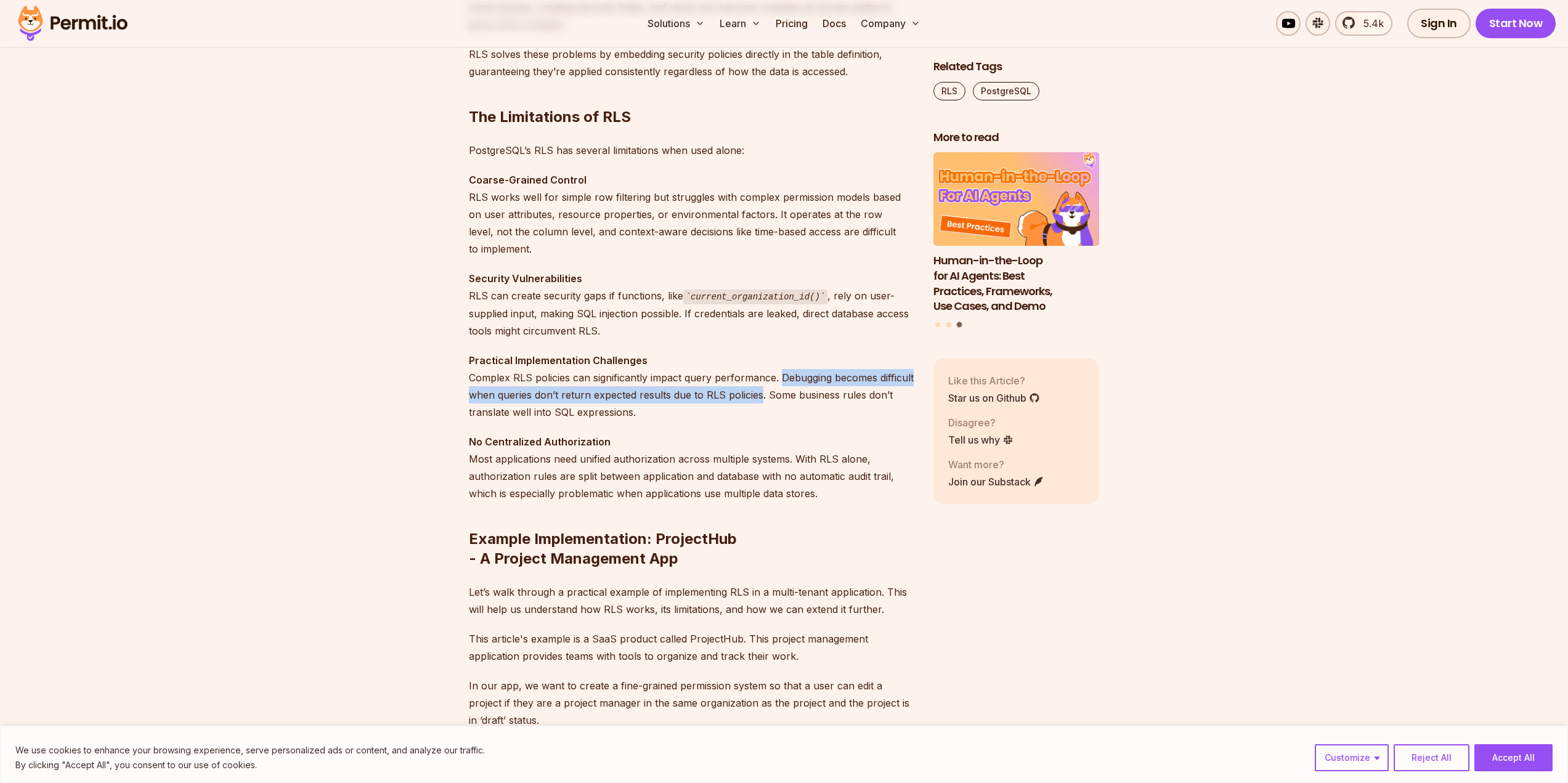
drag, startPoint x: 781, startPoint y: 376, endPoint x: 798, endPoint y: 394, distance: 24.8
click at [798, 394] on p "Practical Implementation Challenges Complex RLS policies can significantly impa…" at bounding box center [691, 386] width 444 height 69
copy p "Debugging becomes difficult when queries don’t return expected results due to R…"
